Goal: Task Accomplishment & Management: Use online tool/utility

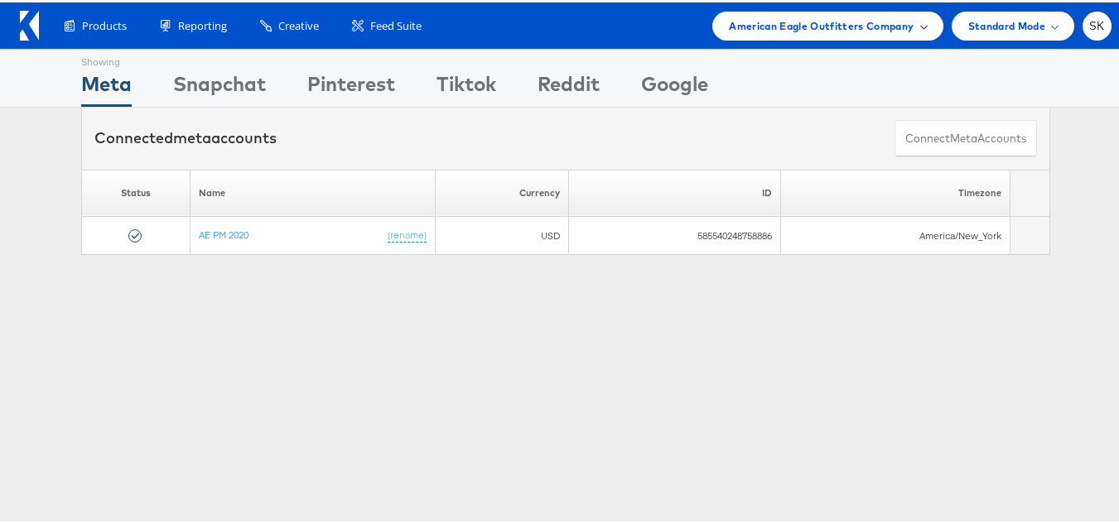
click at [772, 16] on span "American Eagle Outfitters Company" at bounding box center [821, 23] width 185 height 17
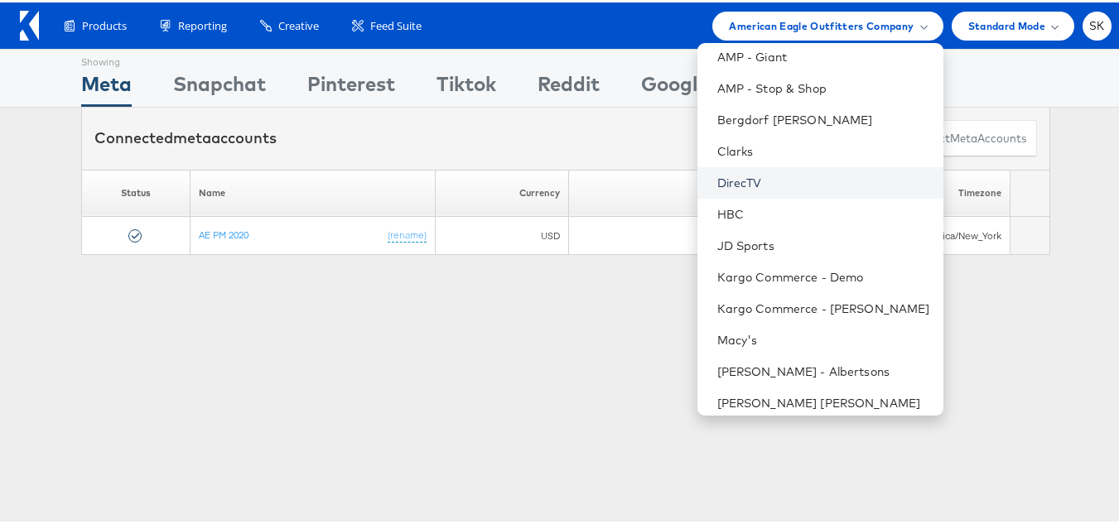
scroll to position [20, 0]
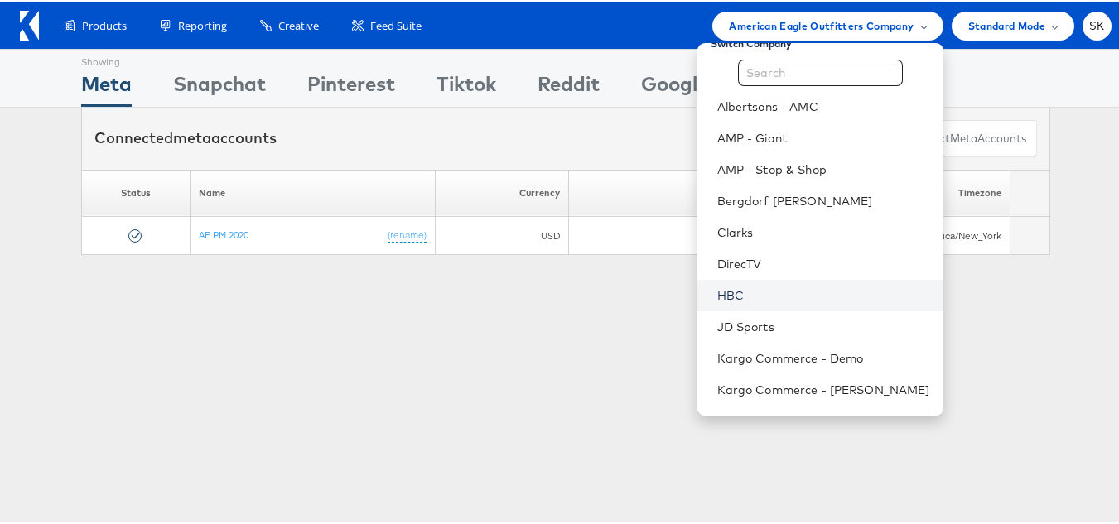
click at [717, 288] on link "HBC" at bounding box center [823, 293] width 213 height 17
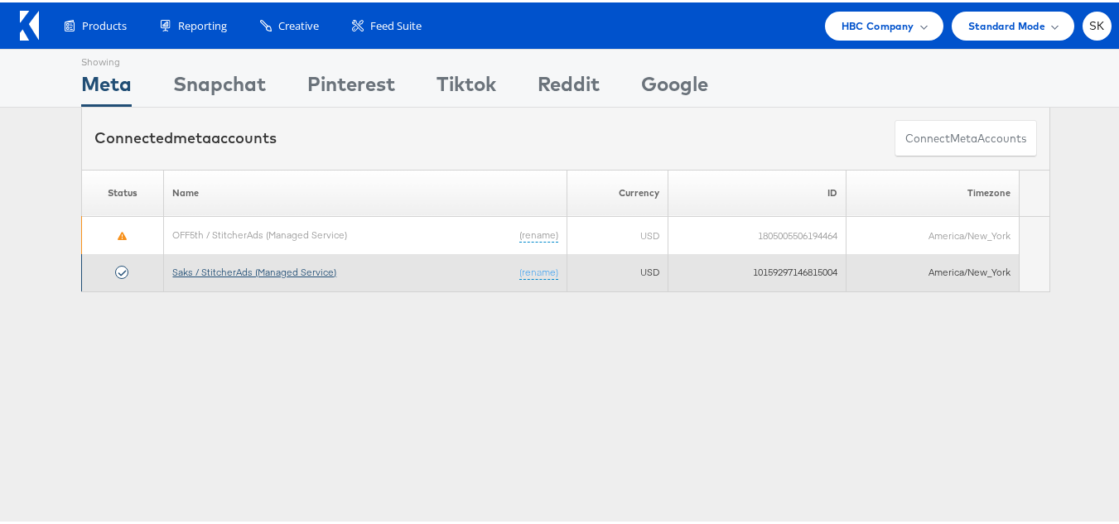
click at [296, 273] on link "Saks / StitcherAds (Managed Service)" at bounding box center [254, 269] width 164 height 12
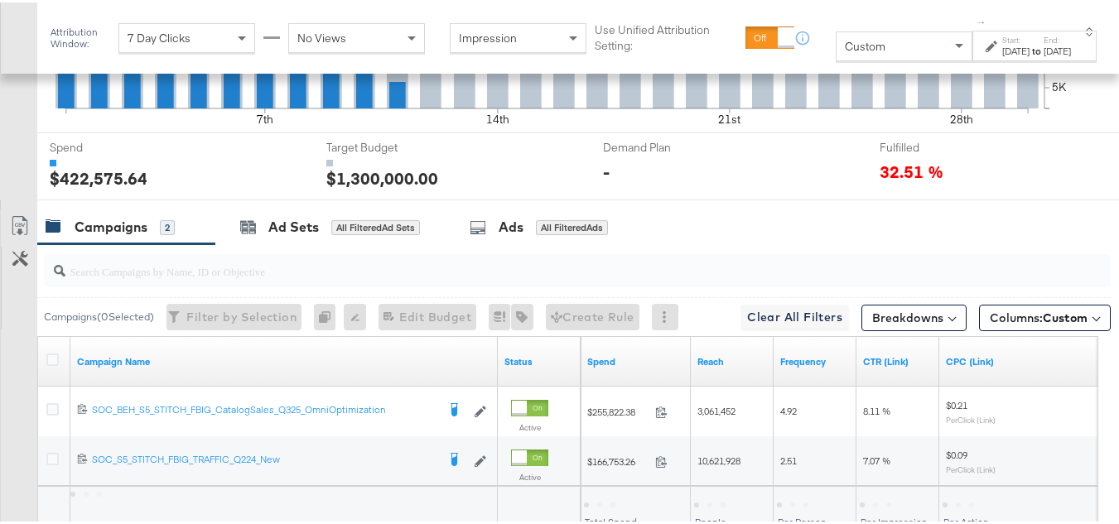
scroll to position [745, 0]
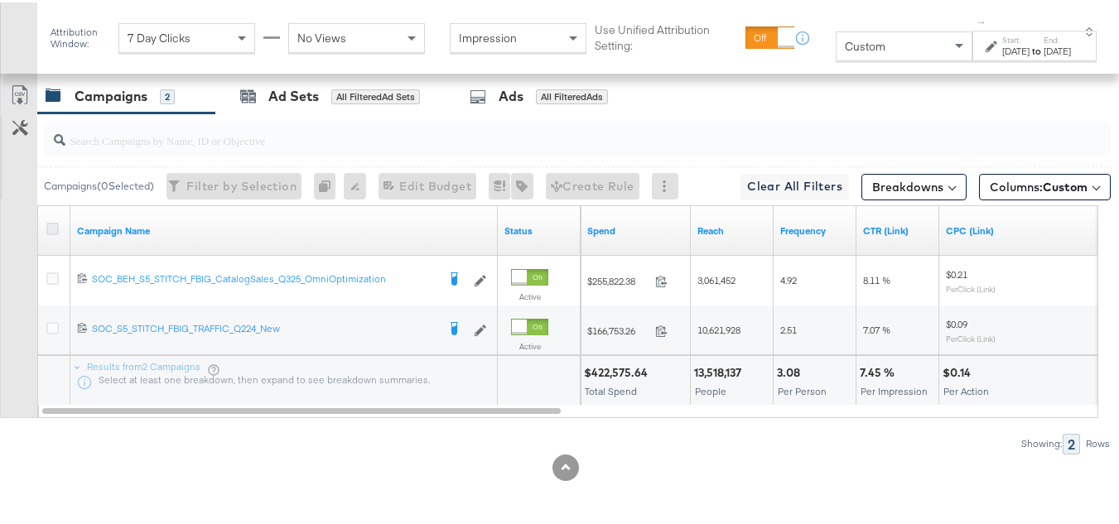
click at [46, 233] on icon at bounding box center [52, 226] width 12 height 12
click at [0, 0] on input "checkbox" at bounding box center [0, 0] width 0 height 0
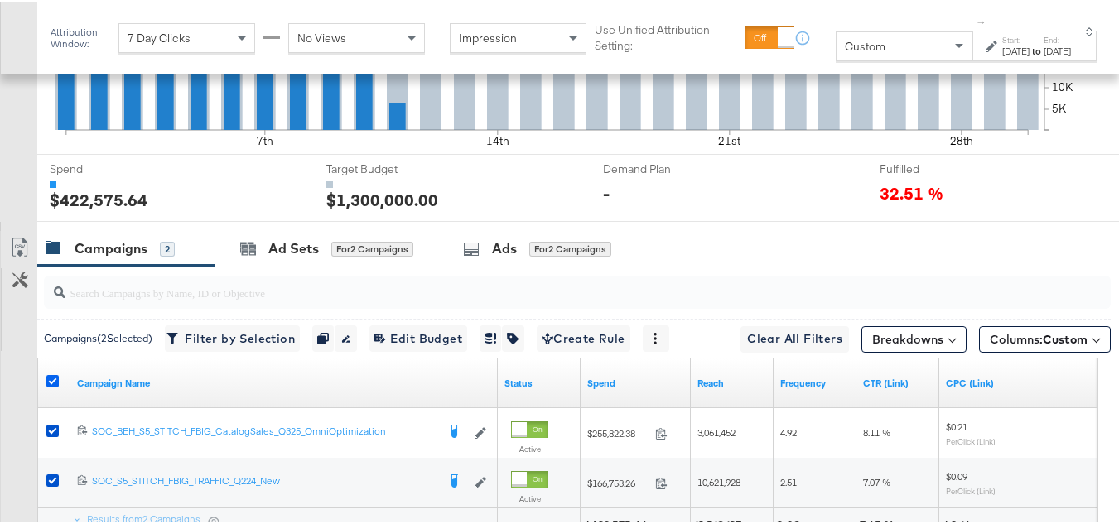
scroll to position [770, 0]
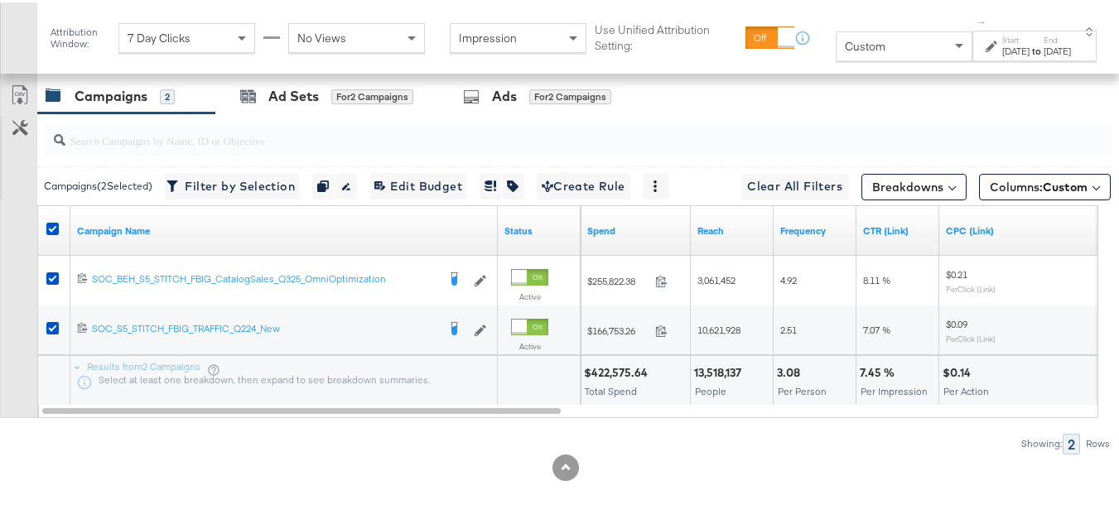
click at [1002, 55] on div "[DATE]" at bounding box center [1015, 48] width 27 height 13
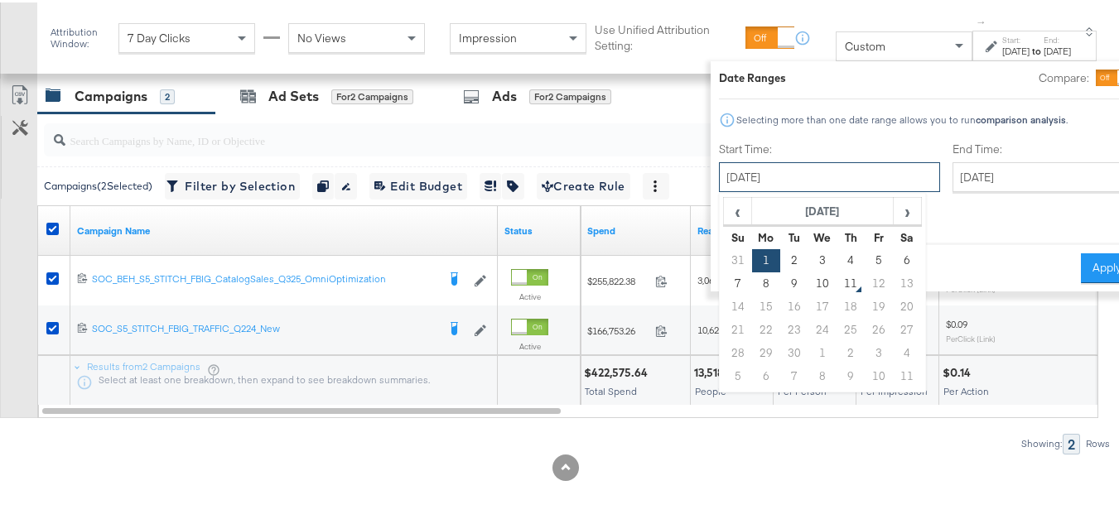
click at [776, 171] on input "[DATE]" at bounding box center [829, 175] width 221 height 30
click at [724, 287] on td "7" at bounding box center [738, 281] width 28 height 23
type input "[DATE]"
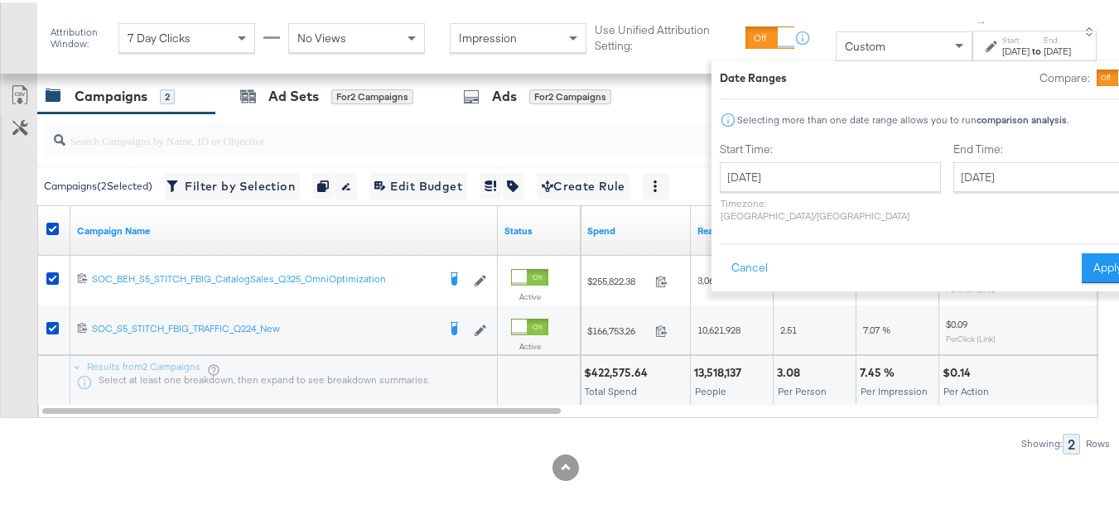
click at [1019, 195] on div "End Time: [DATE] ‹ [DATE] › Su Mo Tu We Th Fr Sa 31 1 2 3 4 5 6 7 8 9 10 11 12 …" at bounding box center [1043, 183] width 181 height 88
click at [1019, 177] on input "[DATE]" at bounding box center [1040, 175] width 174 height 30
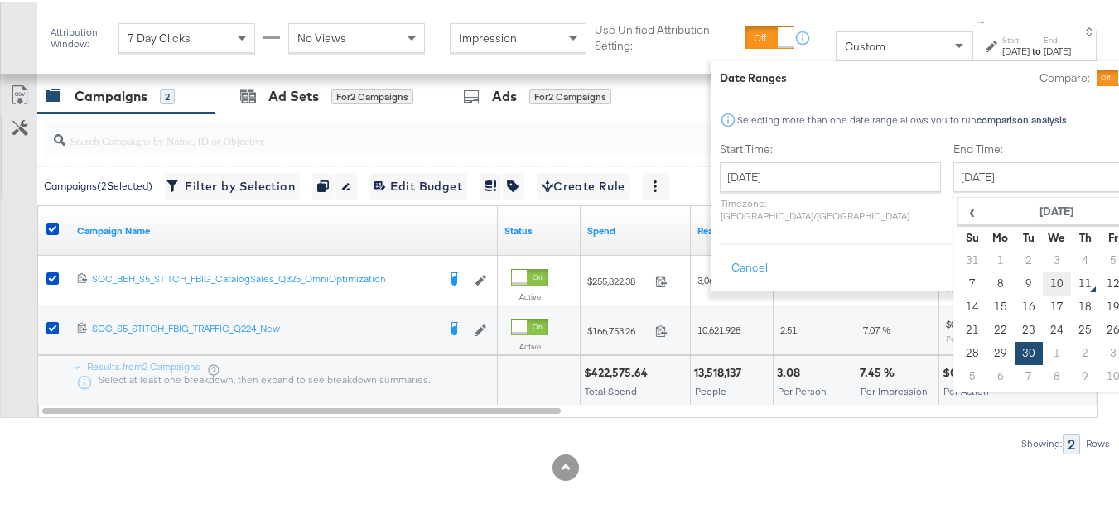
click at [1043, 282] on td "10" at bounding box center [1057, 281] width 28 height 23
type input "[DATE]"
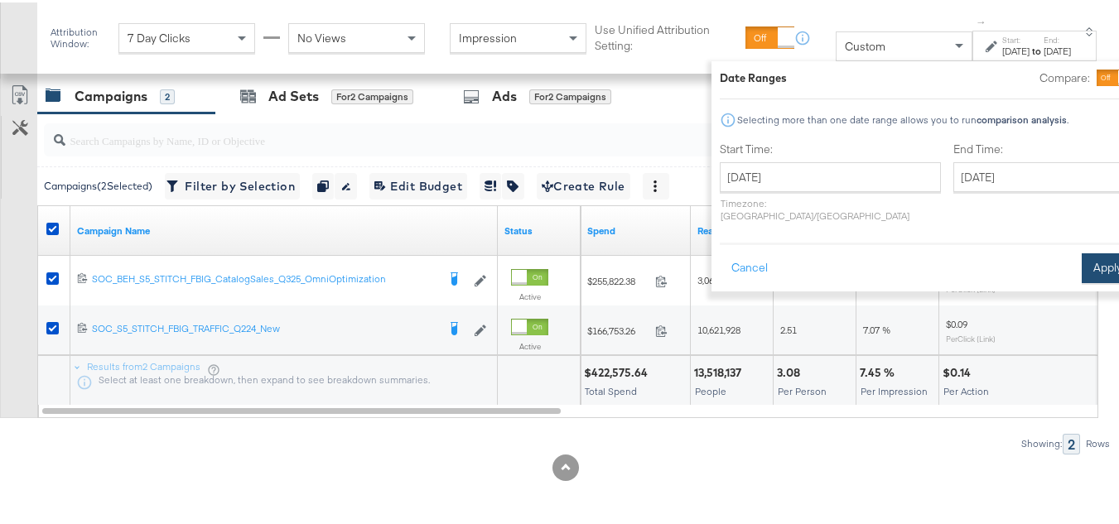
click at [1082, 251] on button "Apply" at bounding box center [1108, 266] width 52 height 30
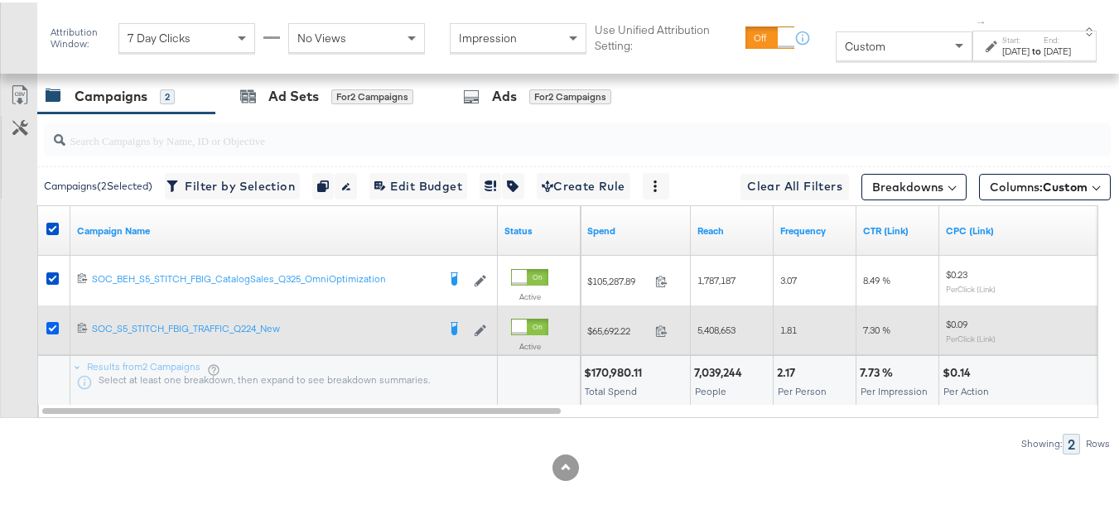
click at [50, 320] on icon at bounding box center [52, 326] width 12 height 12
click at [0, 0] on input "checkbox" at bounding box center [0, 0] width 0 height 0
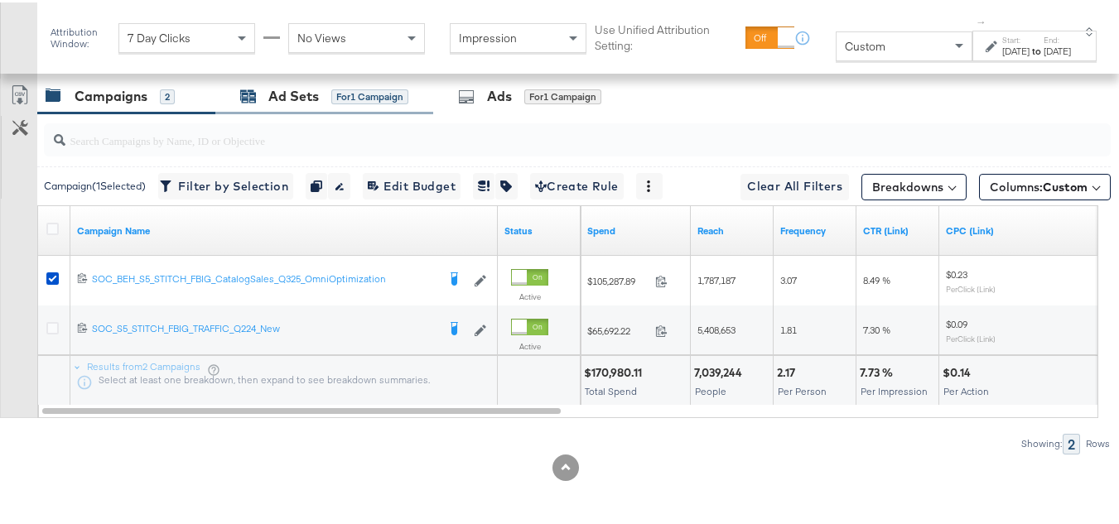
click at [280, 103] on div "Ad Sets" at bounding box center [293, 93] width 51 height 19
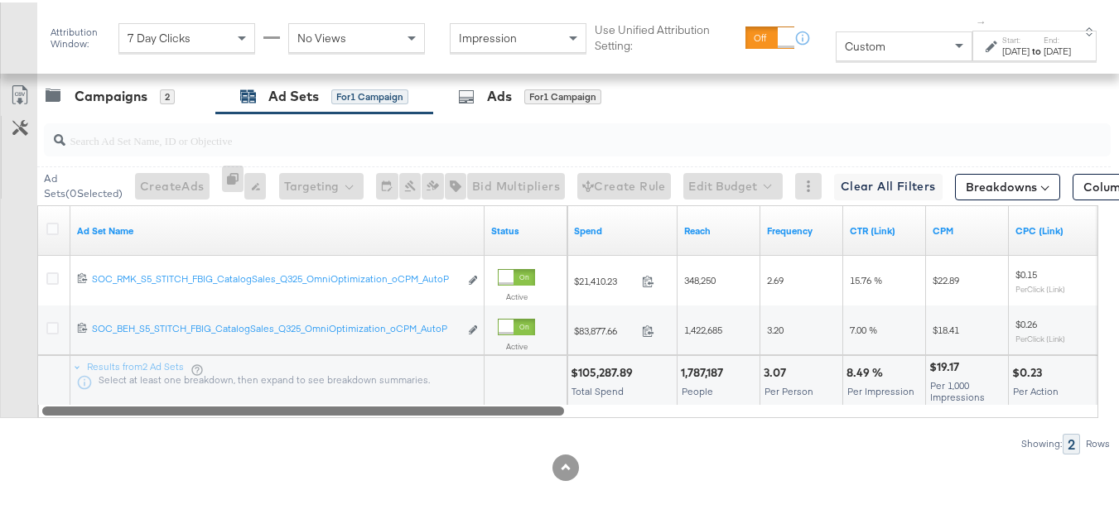
drag, startPoint x: 408, startPoint y: 412, endPoint x: 343, endPoint y: 405, distance: 65.8
click at [343, 405] on div at bounding box center [303, 408] width 522 height 14
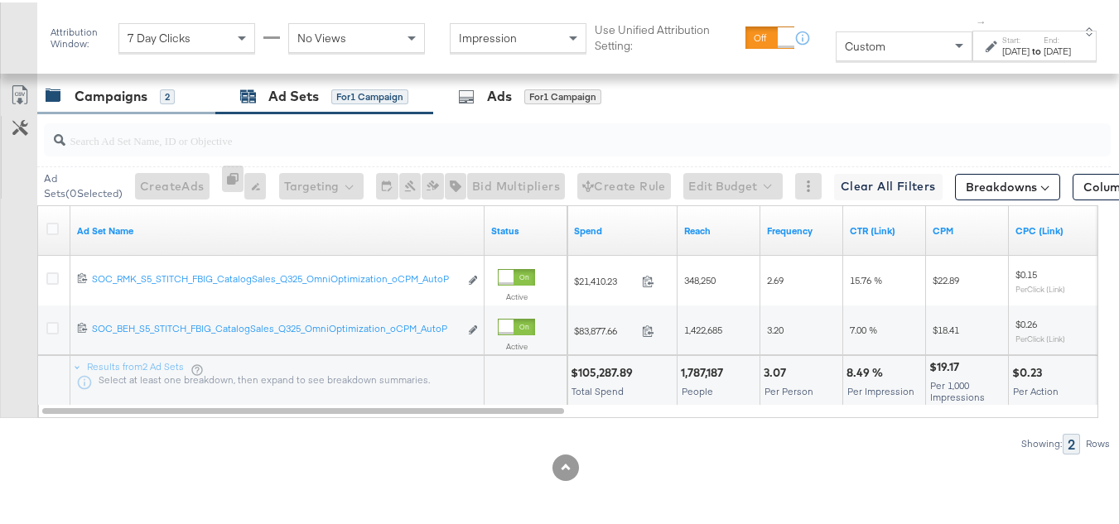
click at [95, 98] on div "Campaigns" at bounding box center [111, 93] width 73 height 19
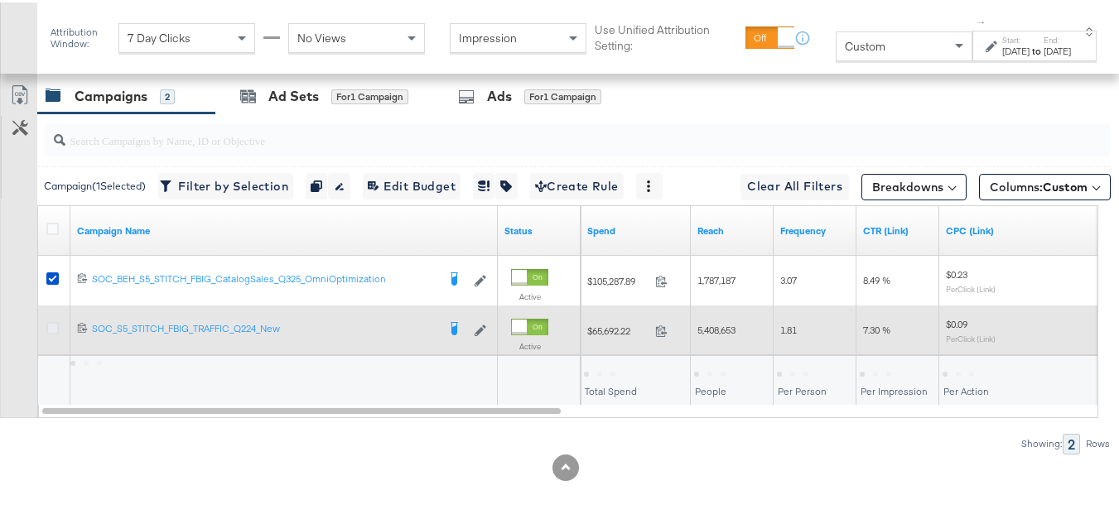
click at [53, 325] on icon at bounding box center [52, 326] width 12 height 12
click at [0, 0] on input "checkbox" at bounding box center [0, 0] width 0 height 0
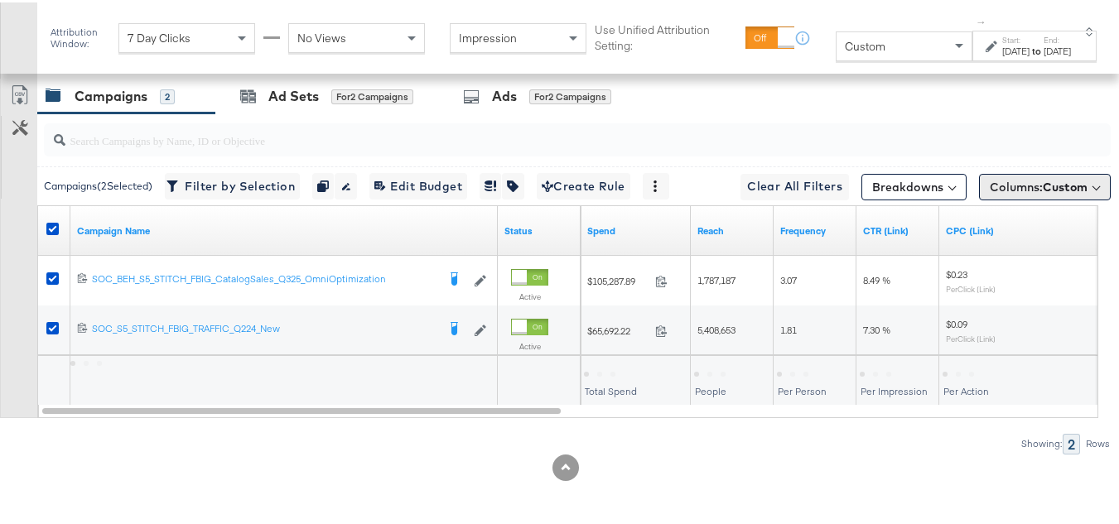
click at [1014, 197] on button "Columns: Custom" at bounding box center [1045, 184] width 132 height 26
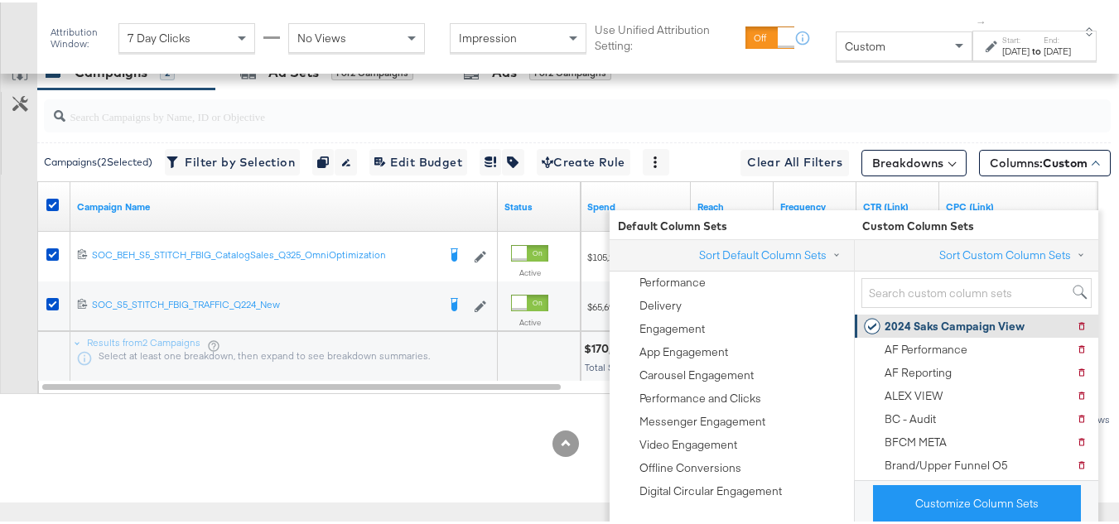
click at [941, 316] on div "2024 Saks Campaign View" at bounding box center [954, 324] width 140 height 16
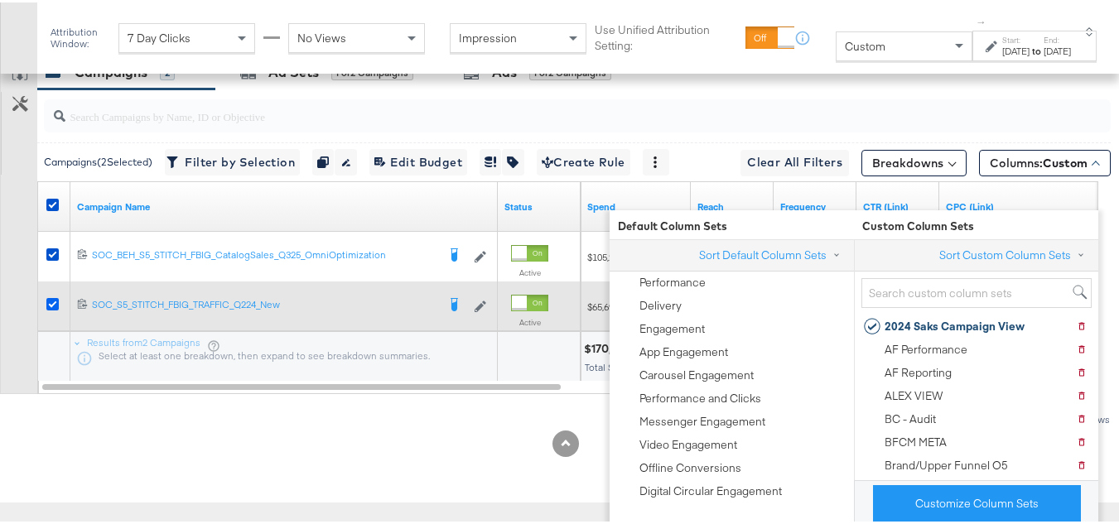
click at [54, 308] on icon at bounding box center [52, 302] width 12 height 12
click at [0, 0] on input "checkbox" at bounding box center [0, 0] width 0 height 0
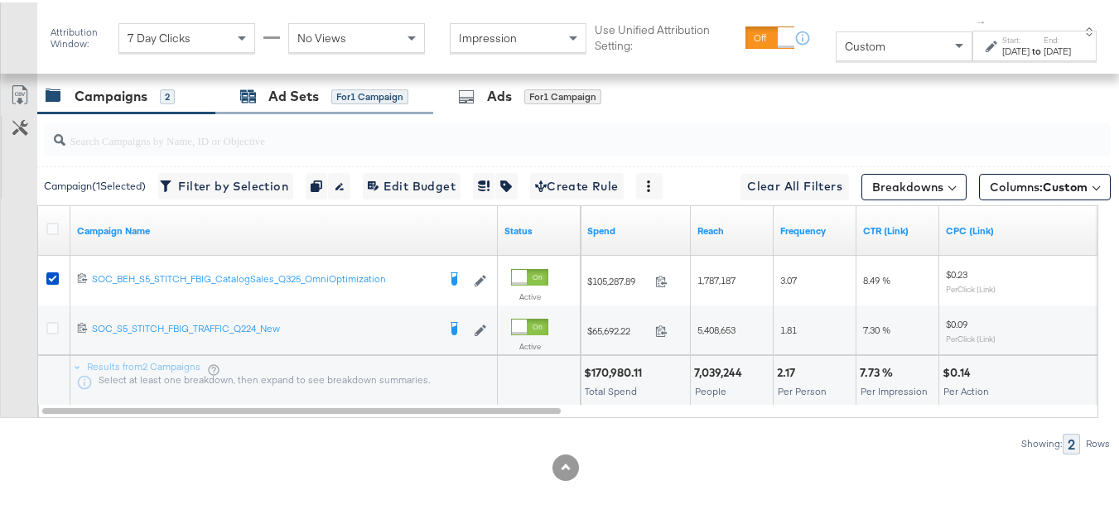
click at [288, 99] on div "Ad Sets" at bounding box center [293, 93] width 51 height 19
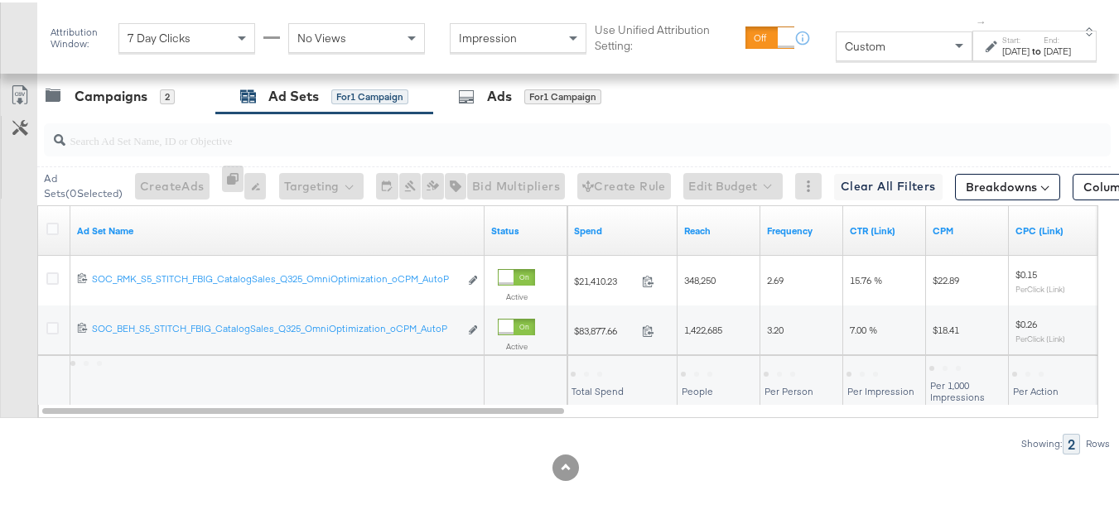
click at [59, 224] on div at bounding box center [54, 228] width 17 height 17
click at [55, 228] on icon at bounding box center [52, 226] width 12 height 12
click at [0, 0] on input "checkbox" at bounding box center [0, 0] width 0 height 0
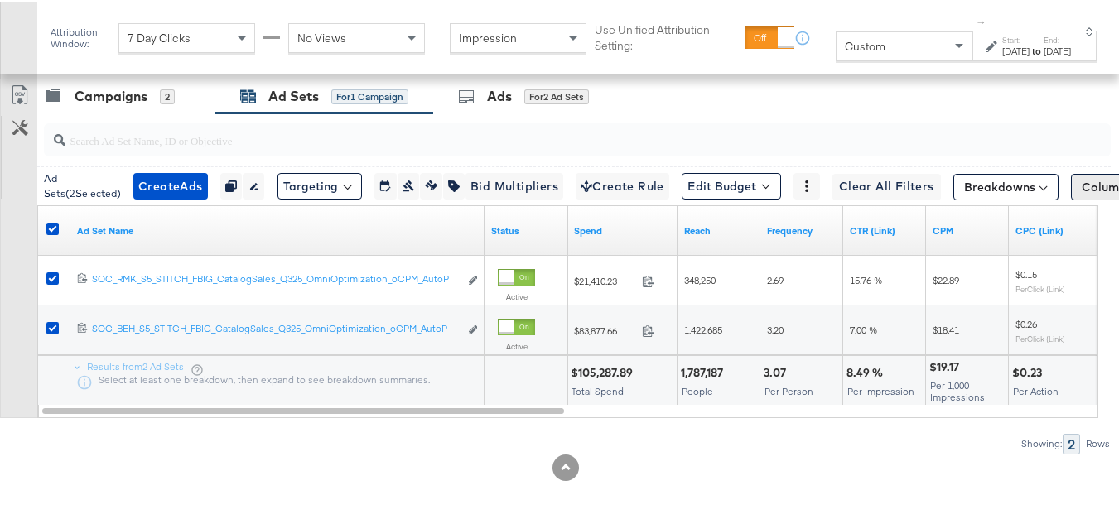
click at [1082, 185] on span "Columns: Custom" at bounding box center [1131, 184] width 98 height 17
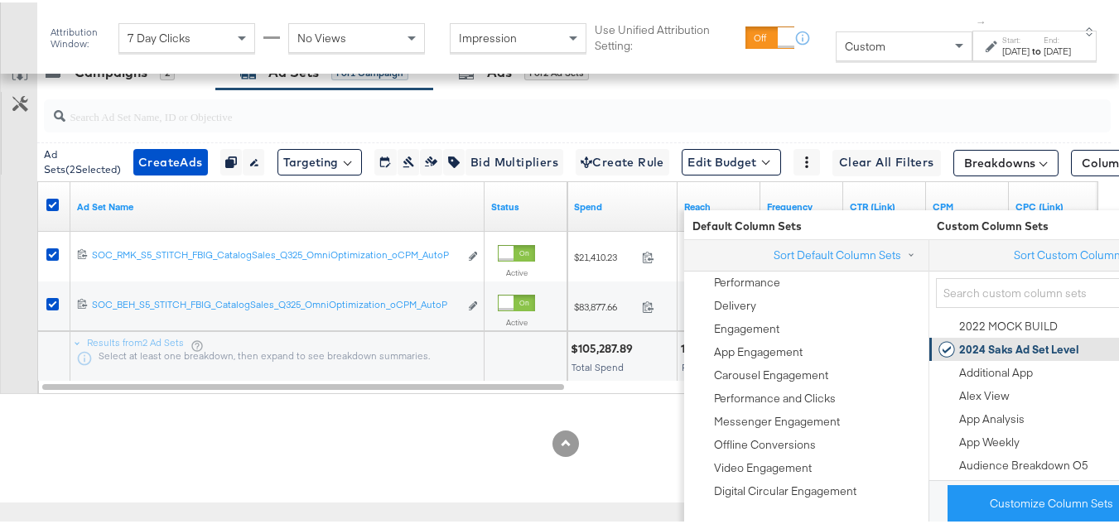
click at [997, 340] on div "2024 Saks Ad Set Level" at bounding box center [1019, 348] width 120 height 16
click at [3, 382] on div "Customize KPIs Export as CSV" at bounding box center [18, 222] width 37 height 340
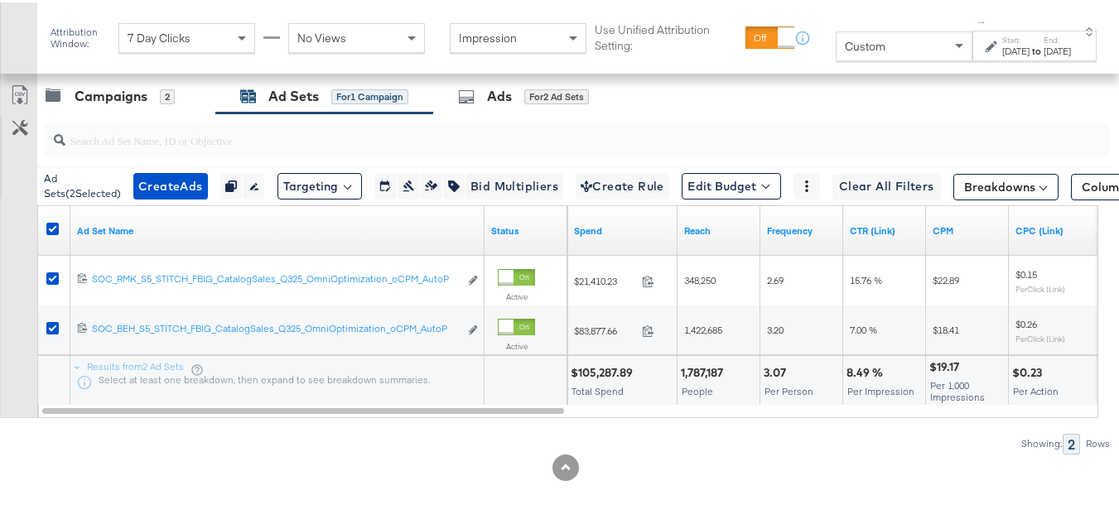
click at [120, 120] on input "search" at bounding box center [540, 131] width 951 height 32
click at [115, 103] on div "Campaigns" at bounding box center [111, 93] width 73 height 19
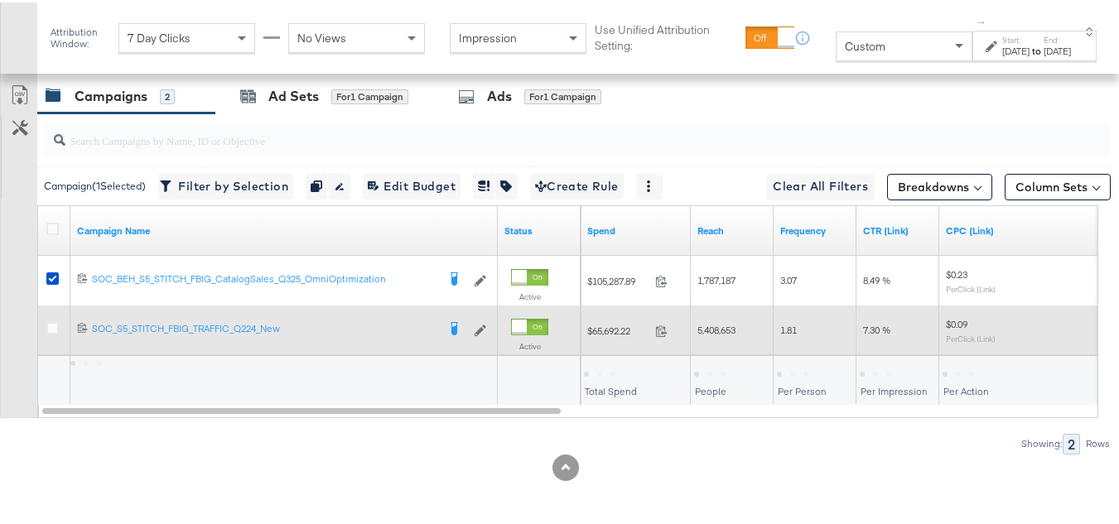
click at [55, 333] on div at bounding box center [54, 328] width 17 height 17
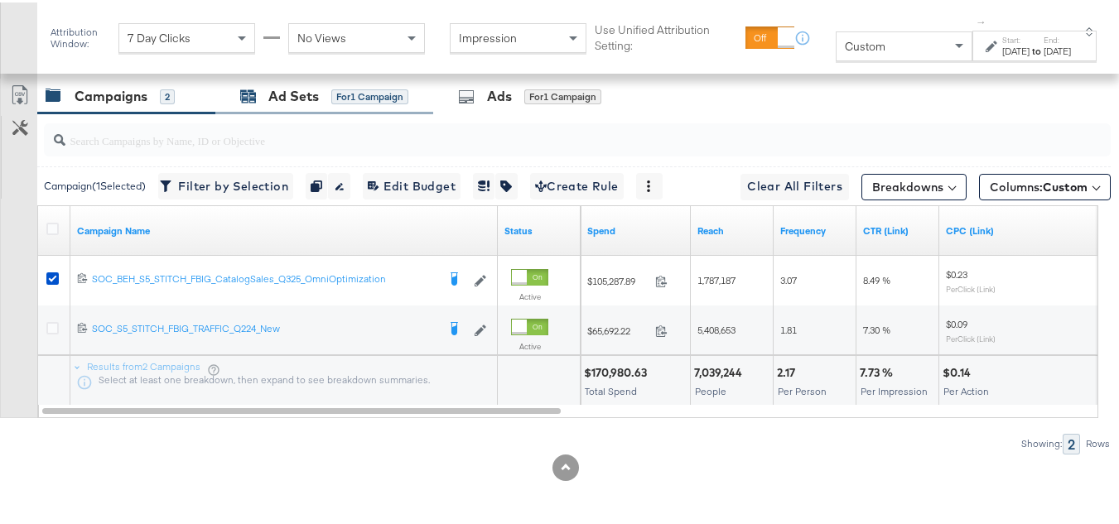
click at [332, 100] on div "for 1 Campaign" at bounding box center [369, 94] width 77 height 15
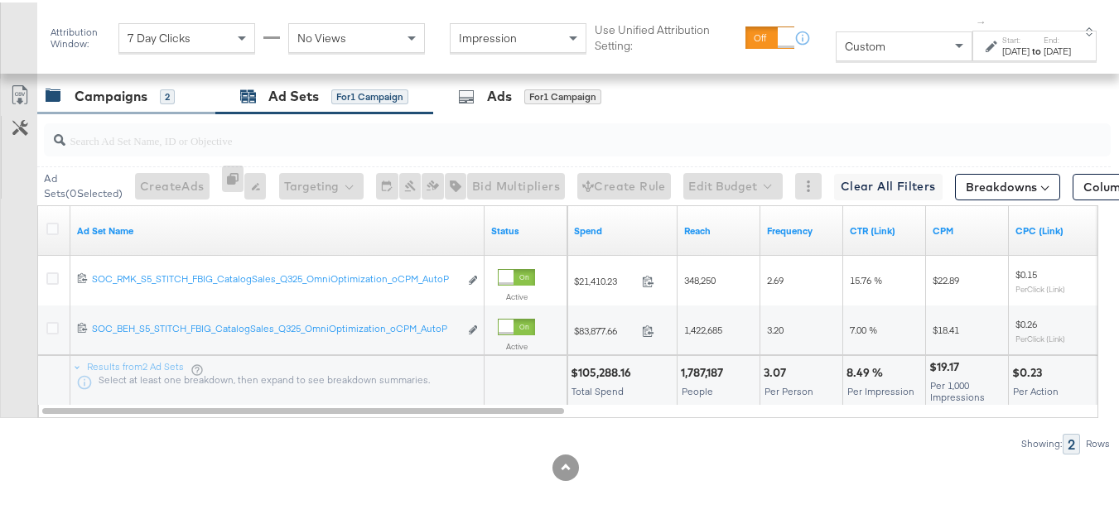
click at [104, 103] on div "Campaigns" at bounding box center [111, 93] width 73 height 19
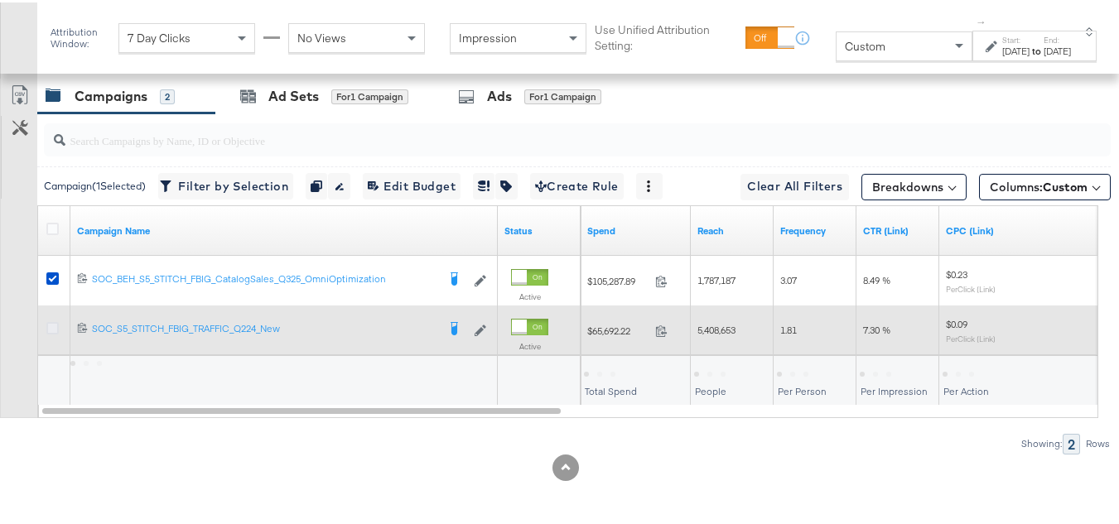
click at [51, 325] on icon at bounding box center [52, 326] width 12 height 12
click at [0, 0] on input "checkbox" at bounding box center [0, 0] width 0 height 0
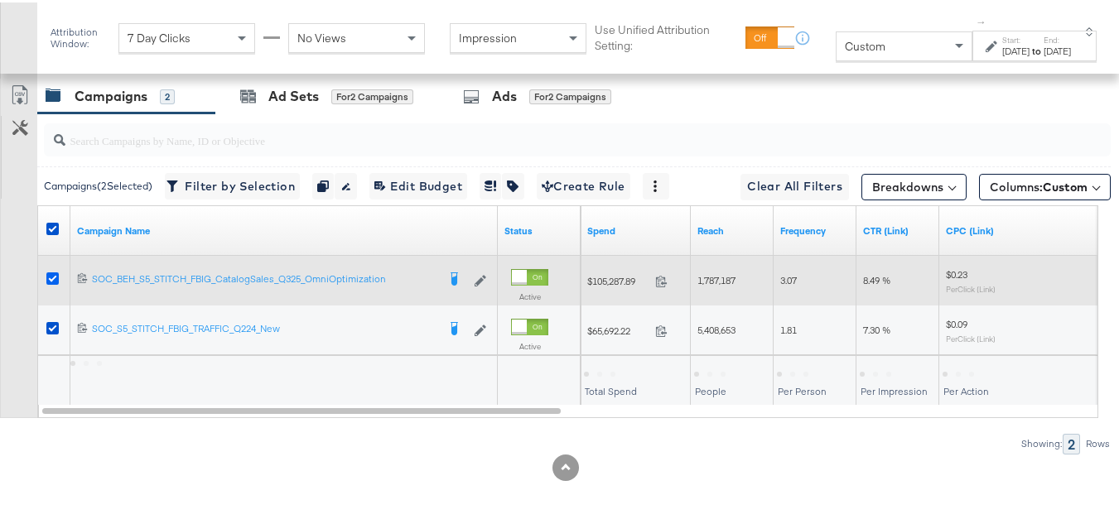
click at [46, 272] on icon at bounding box center [52, 276] width 12 height 12
click at [0, 0] on input "checkbox" at bounding box center [0, 0] width 0 height 0
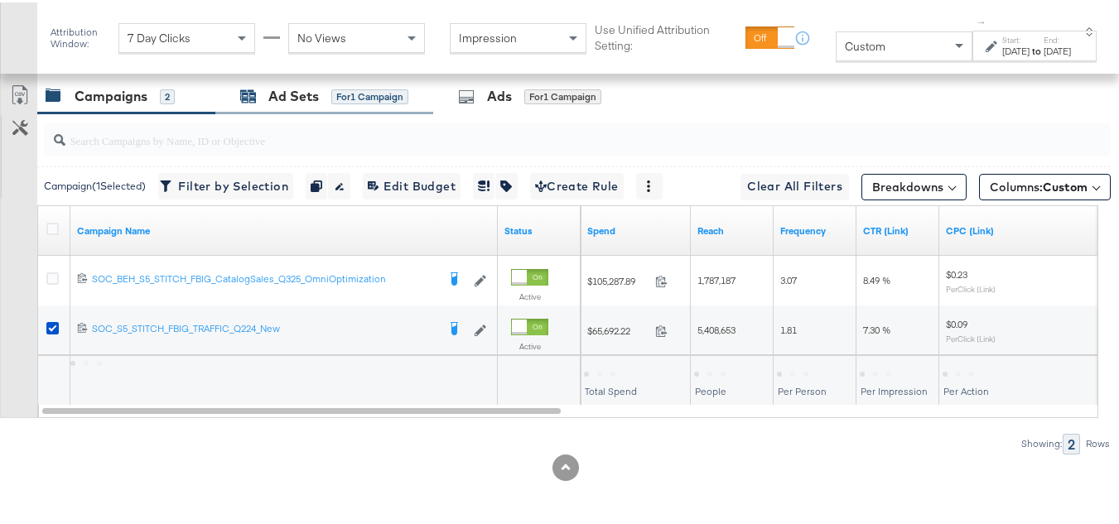
click at [278, 103] on div "Ad Sets" at bounding box center [293, 93] width 51 height 19
